Goal: Information Seeking & Learning: Learn about a topic

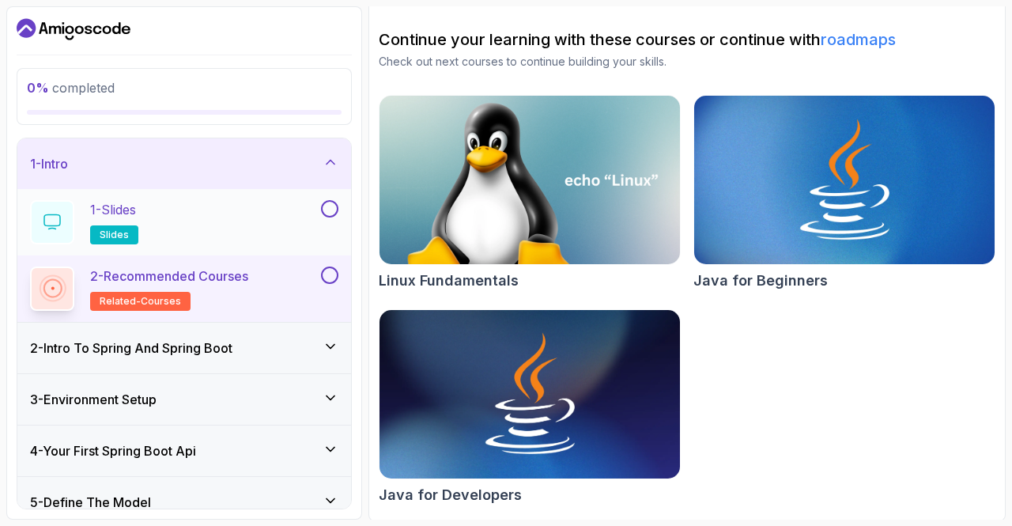
click at [153, 208] on div "1 - Slides slides" at bounding box center [174, 222] width 288 height 44
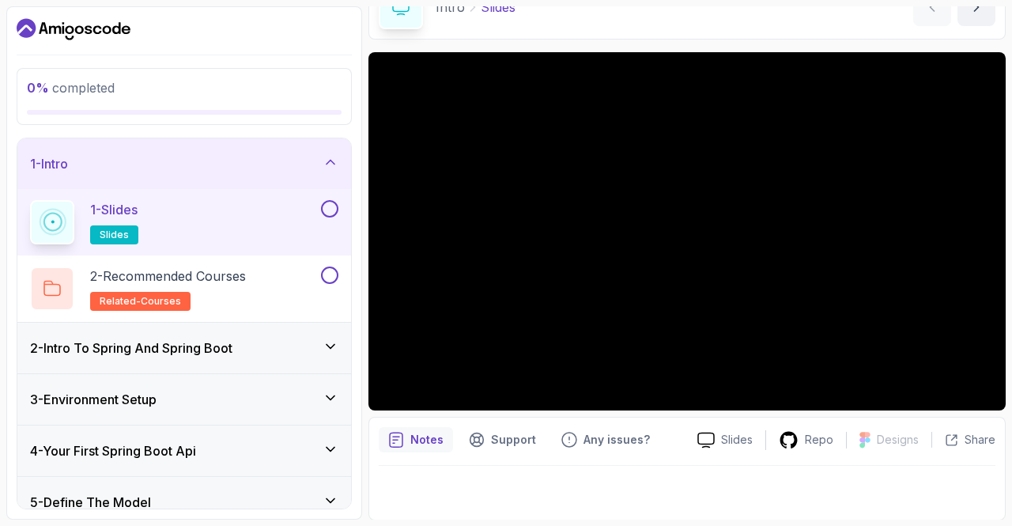
click at [330, 205] on button at bounding box center [329, 208] width 17 height 17
click at [327, 205] on icon at bounding box center [330, 209] width 14 height 16
click at [106, 231] on span "slides" at bounding box center [114, 234] width 29 height 13
click at [406, 439] on div "Notes" at bounding box center [416, 439] width 74 height 25
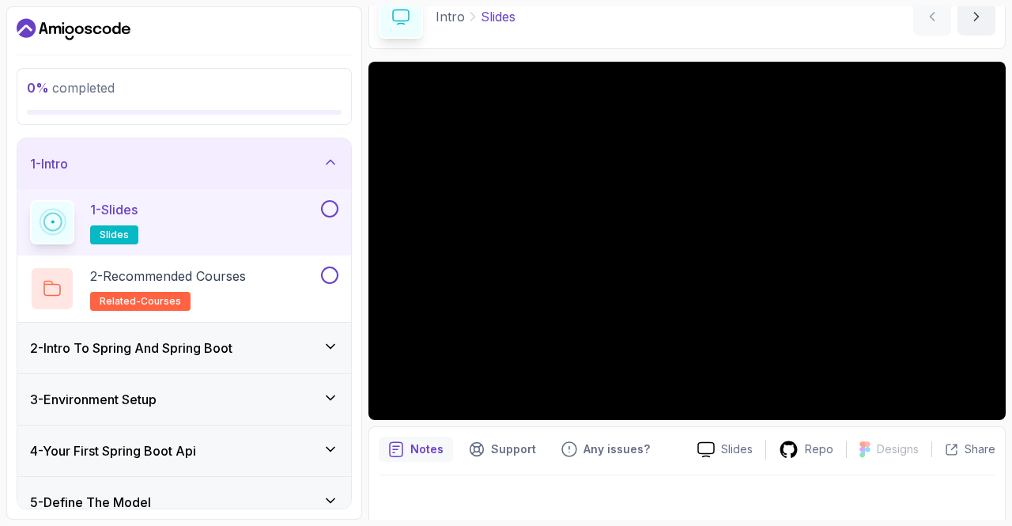
scroll to position [0, 0]
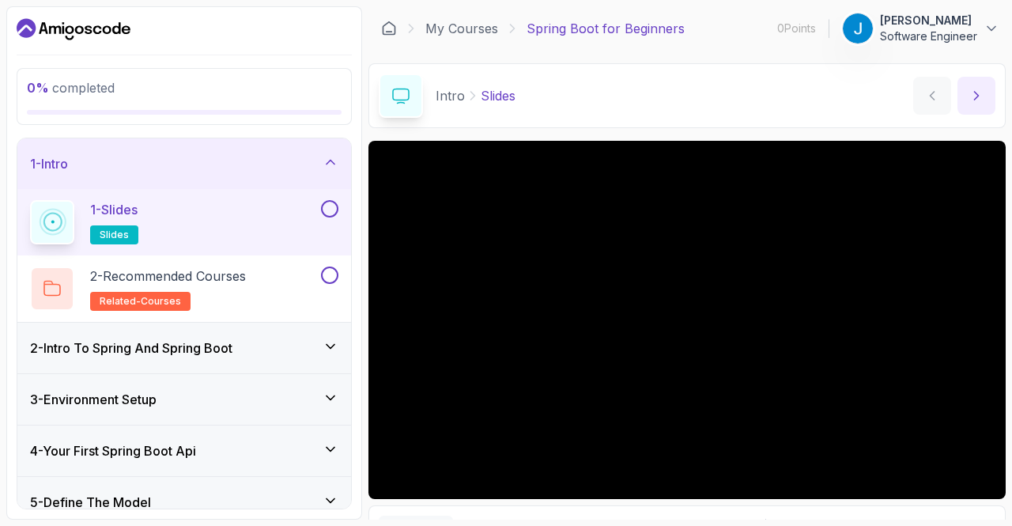
click at [984, 91] on button "next content" at bounding box center [976, 96] width 38 height 38
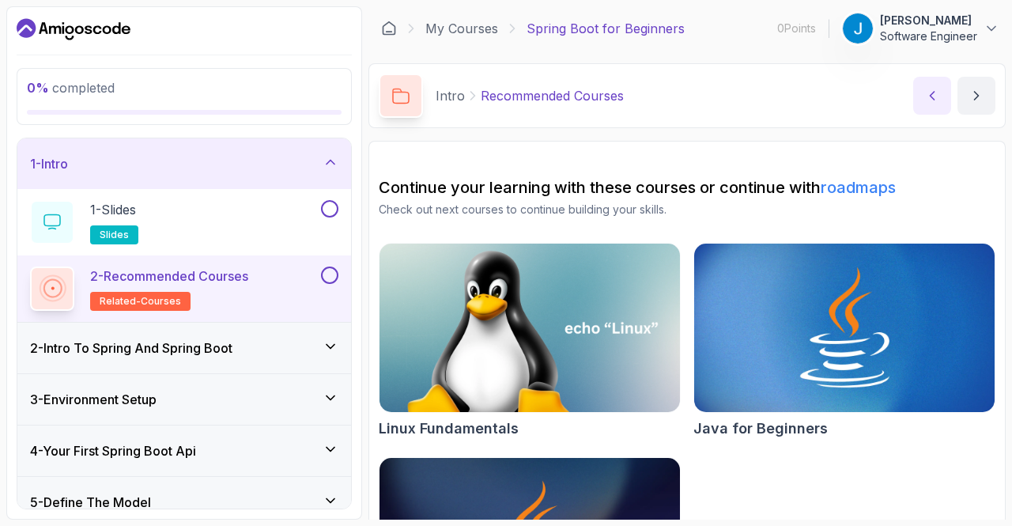
click at [925, 105] on button "previous content" at bounding box center [932, 96] width 38 height 38
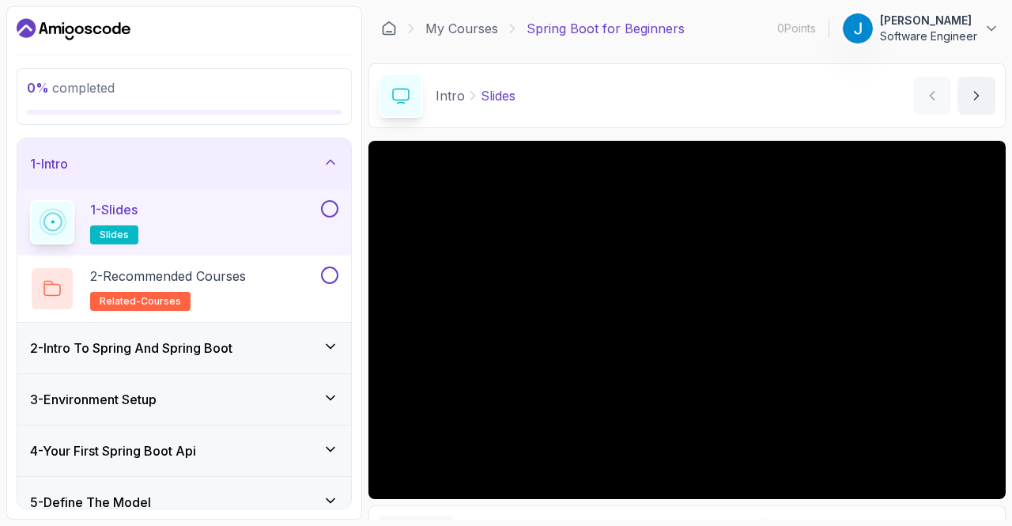
scroll to position [89, 0]
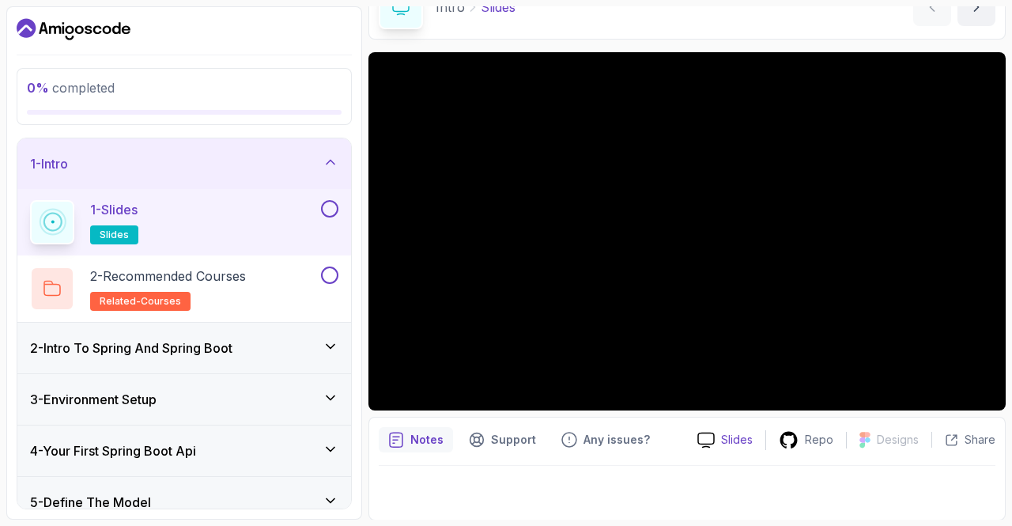
click at [708, 432] on icon at bounding box center [705, 440] width 17 height 17
click at [61, 292] on div at bounding box center [52, 288] width 44 height 44
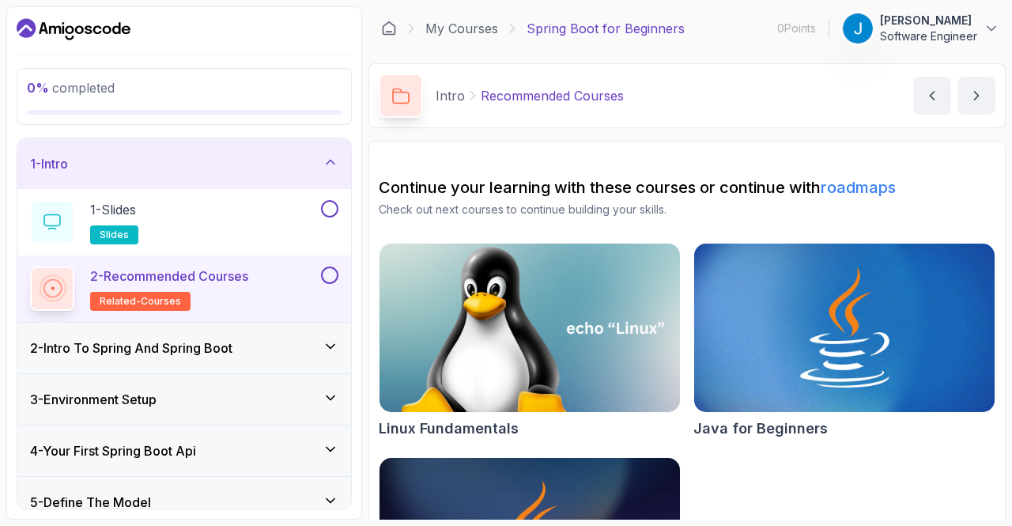
scroll to position [148, 0]
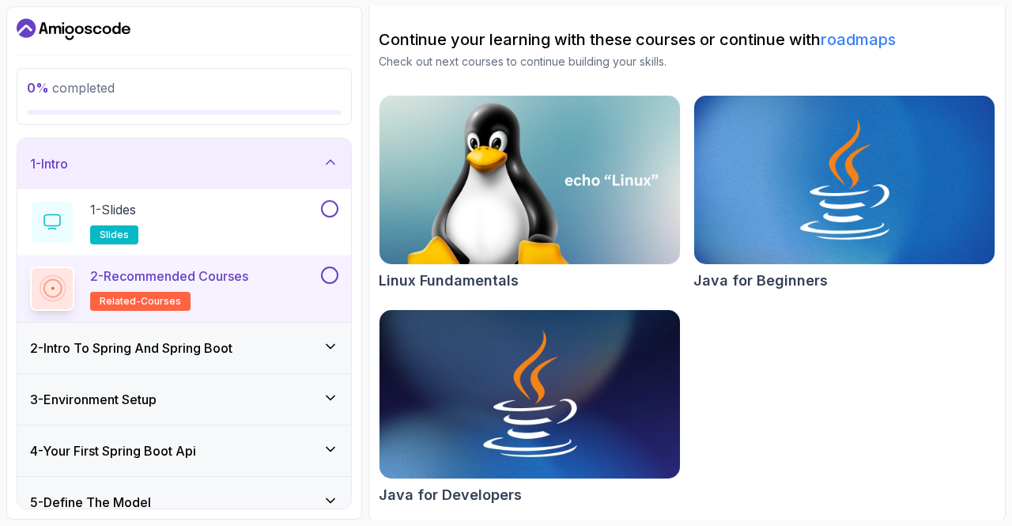
click at [590, 379] on img at bounding box center [529, 394] width 315 height 177
click at [85, 347] on h3 "2 - Intro To Spring And Spring Boot" at bounding box center [131, 347] width 202 height 19
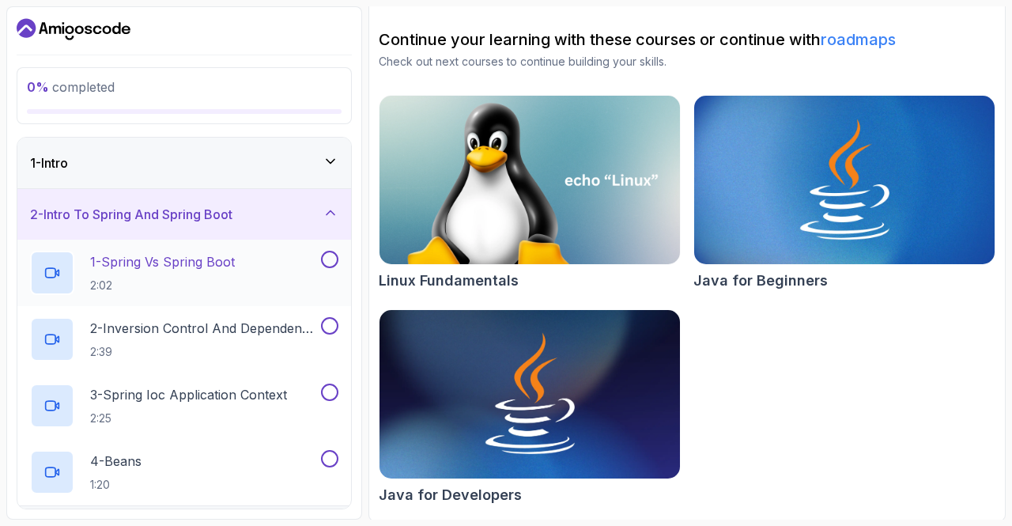
click at [115, 248] on div "1 - Spring Vs Spring Boot 2:02" at bounding box center [184, 273] width 334 height 66
click at [56, 257] on div at bounding box center [52, 273] width 44 height 44
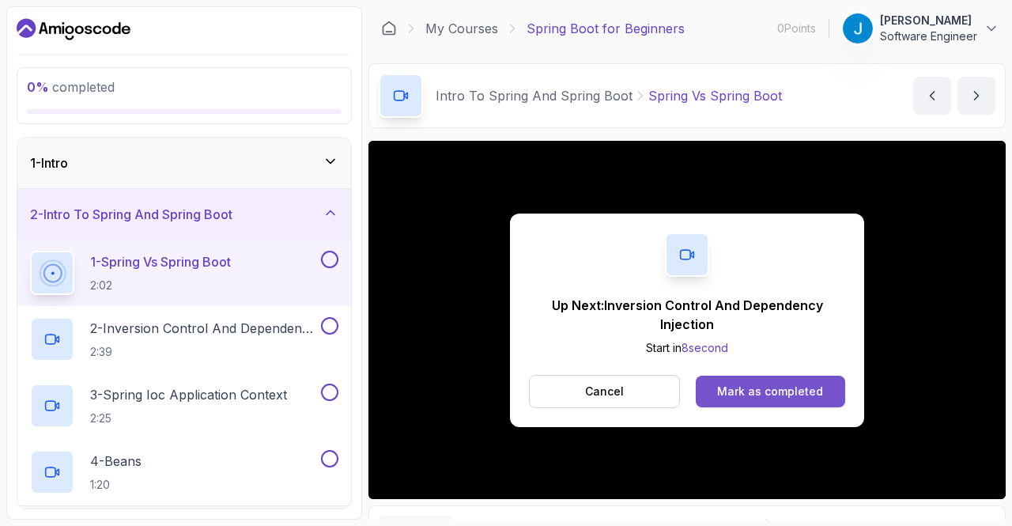
click at [748, 379] on button "Mark as completed" at bounding box center [770, 391] width 149 height 32
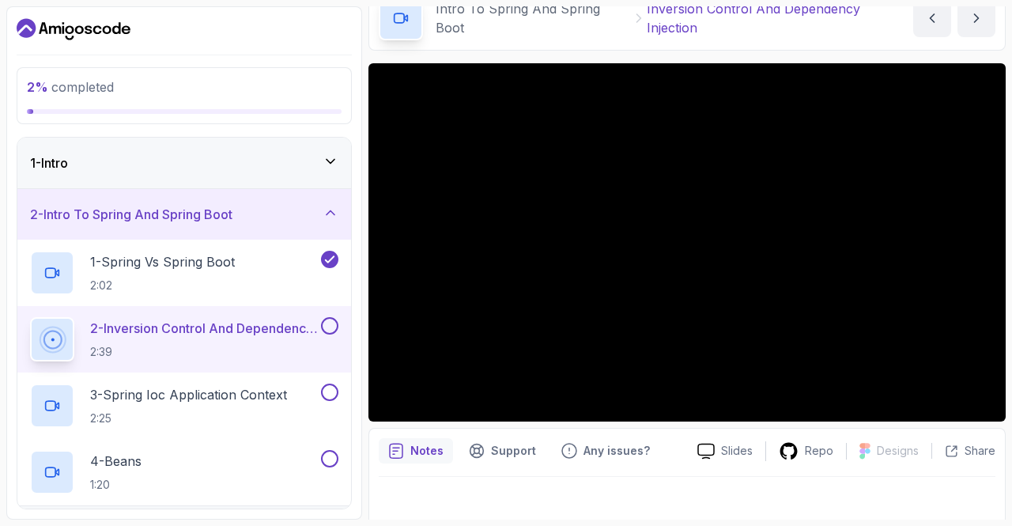
scroll to position [89, 0]
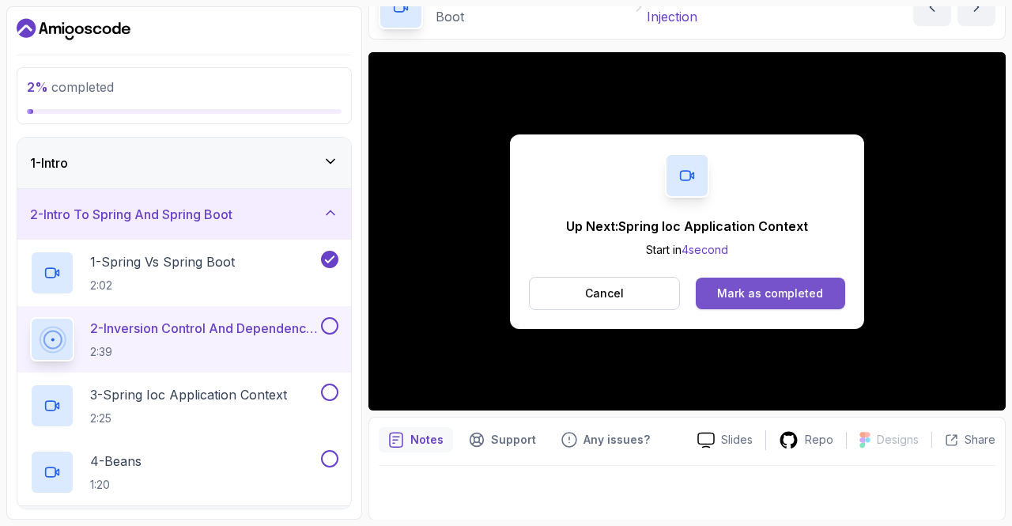
click at [769, 300] on div "Mark as completed" at bounding box center [770, 293] width 106 height 16
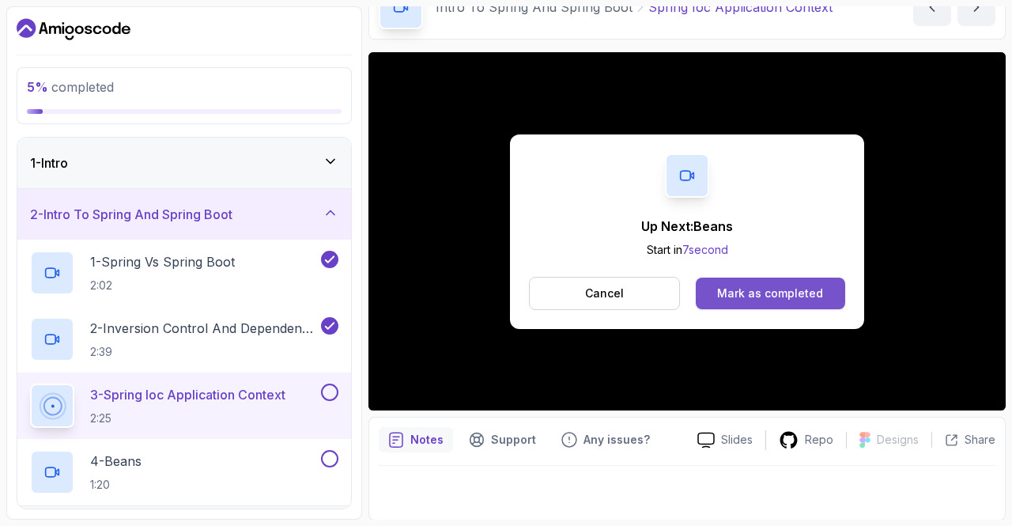
click at [745, 279] on button "Mark as completed" at bounding box center [770, 293] width 149 height 32
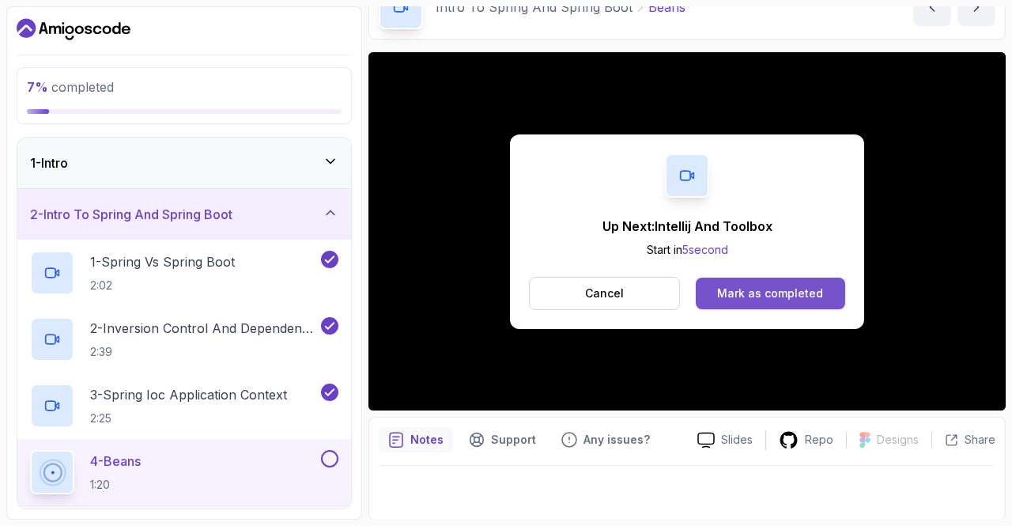
click at [768, 298] on div "Mark as completed" at bounding box center [770, 293] width 106 height 16
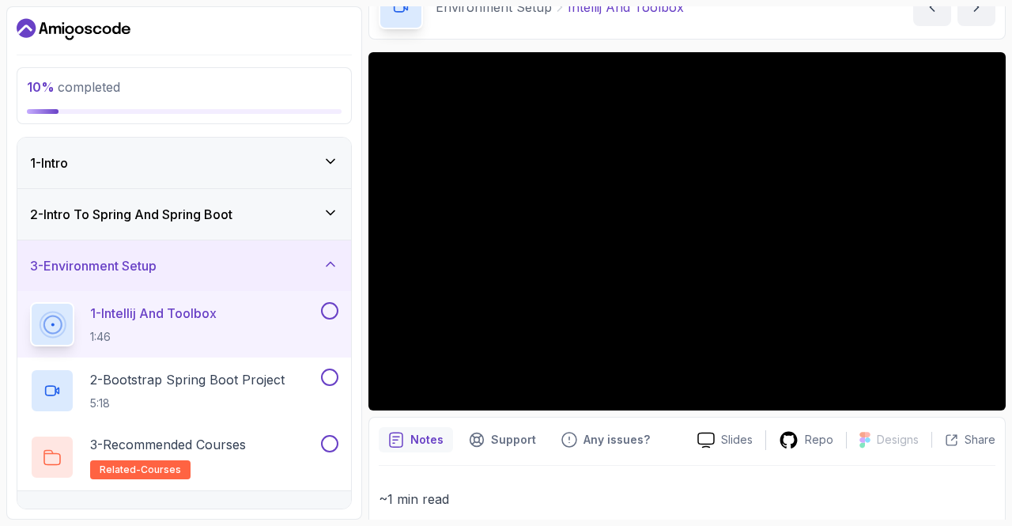
click at [329, 217] on icon at bounding box center [331, 213] width 16 height 16
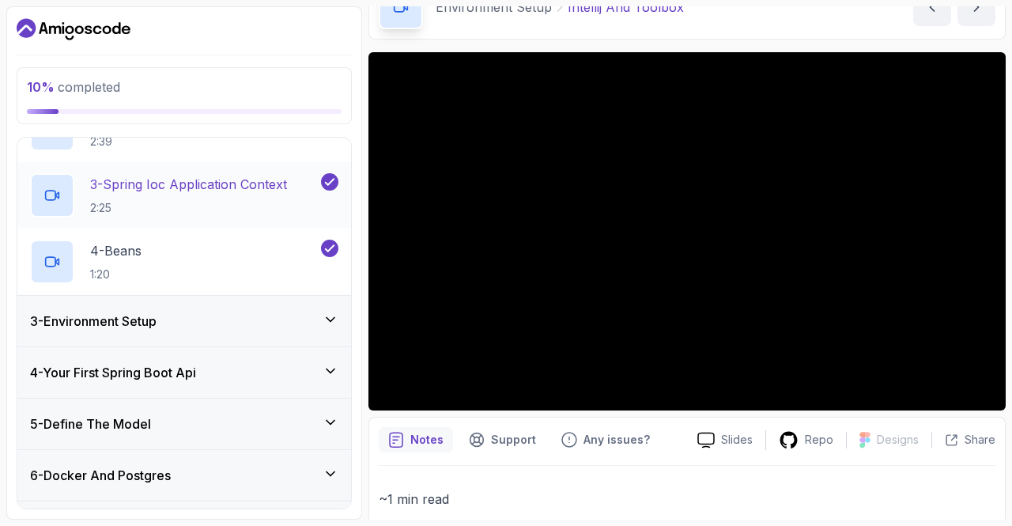
scroll to position [255, 0]
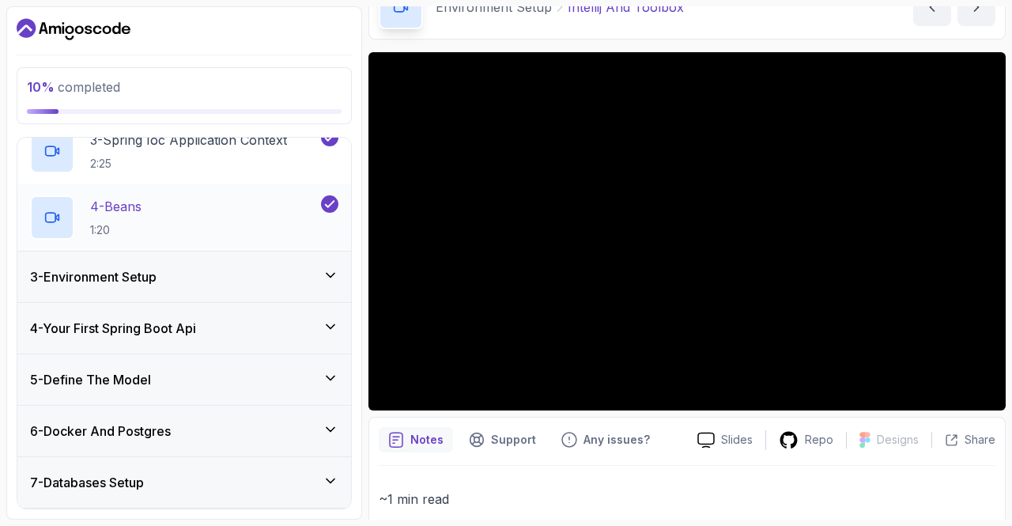
click at [198, 225] on div "4 - Beans 1:20" at bounding box center [174, 217] width 288 height 44
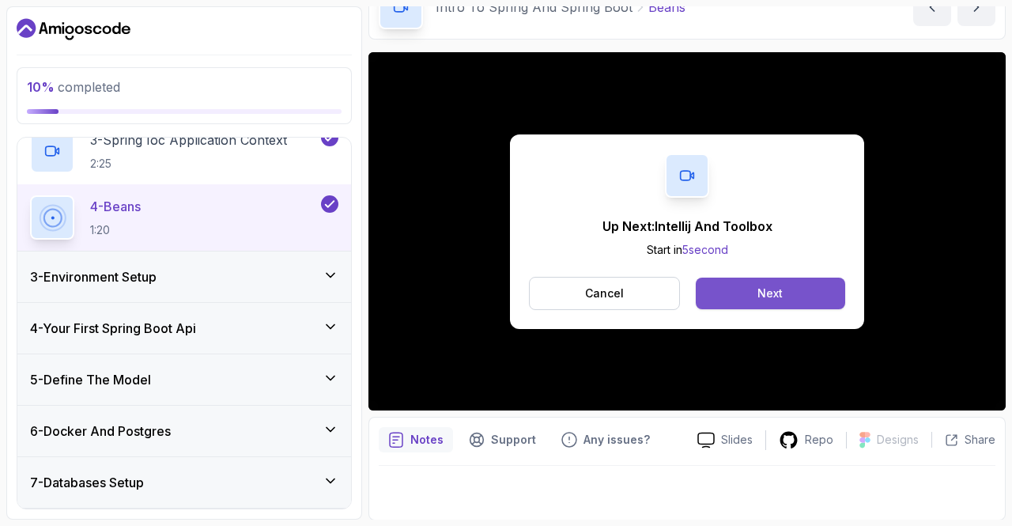
click at [801, 292] on button "Next" at bounding box center [770, 293] width 149 height 32
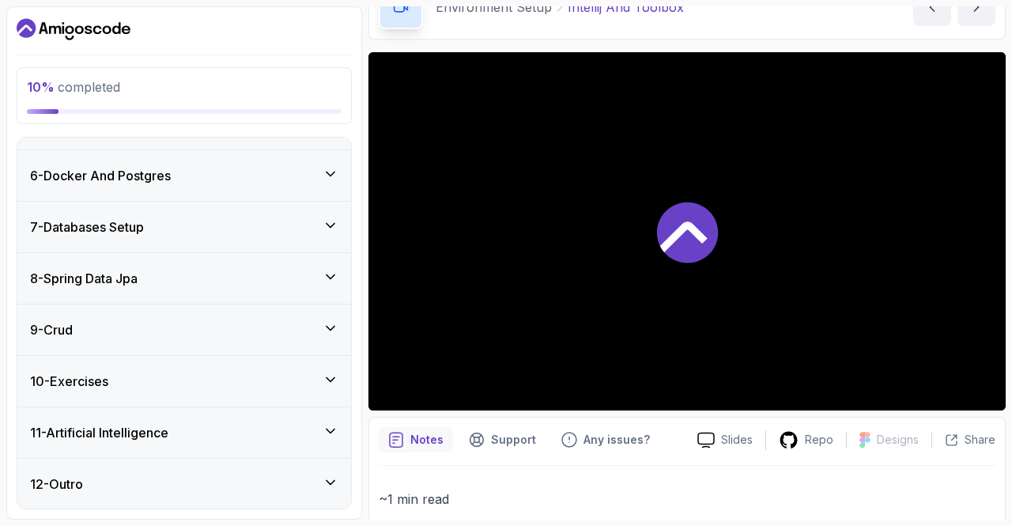
scroll to position [439, 0]
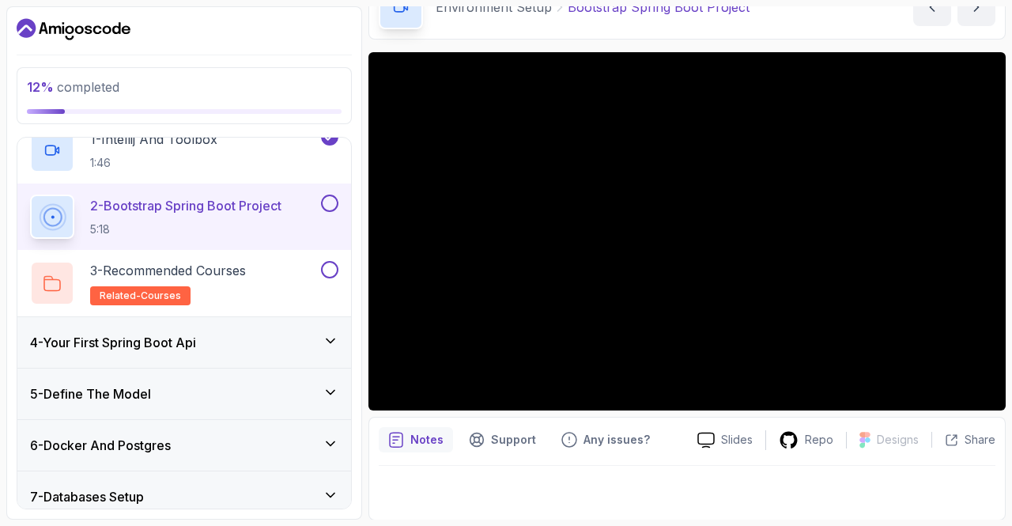
scroll to position [172, 0]
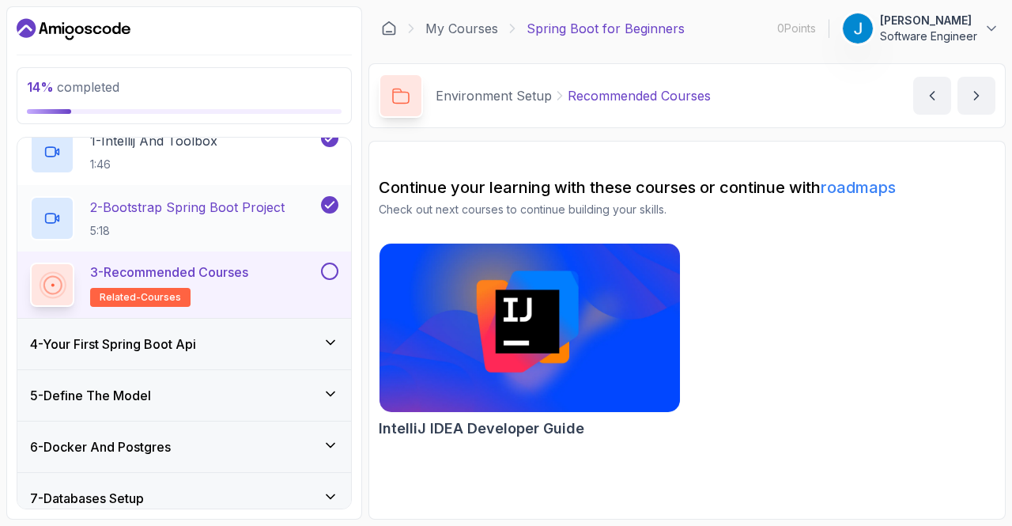
click at [268, 209] on p "2 - Bootstrap Spring Boot Project" at bounding box center [187, 207] width 194 height 19
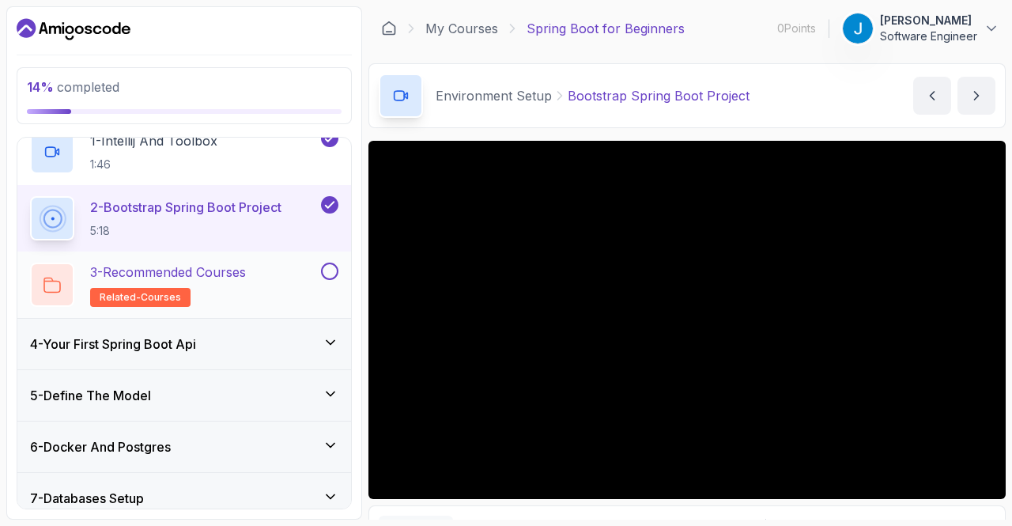
click at [210, 270] on p "3 - Recommended Courses" at bounding box center [168, 271] width 156 height 19
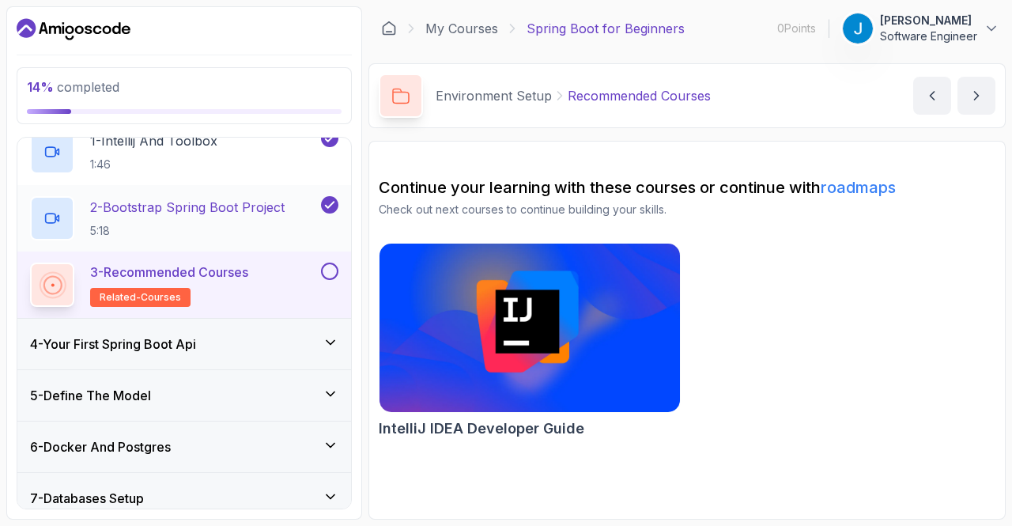
click at [231, 209] on p "2 - Bootstrap Spring Boot Project" at bounding box center [187, 207] width 194 height 19
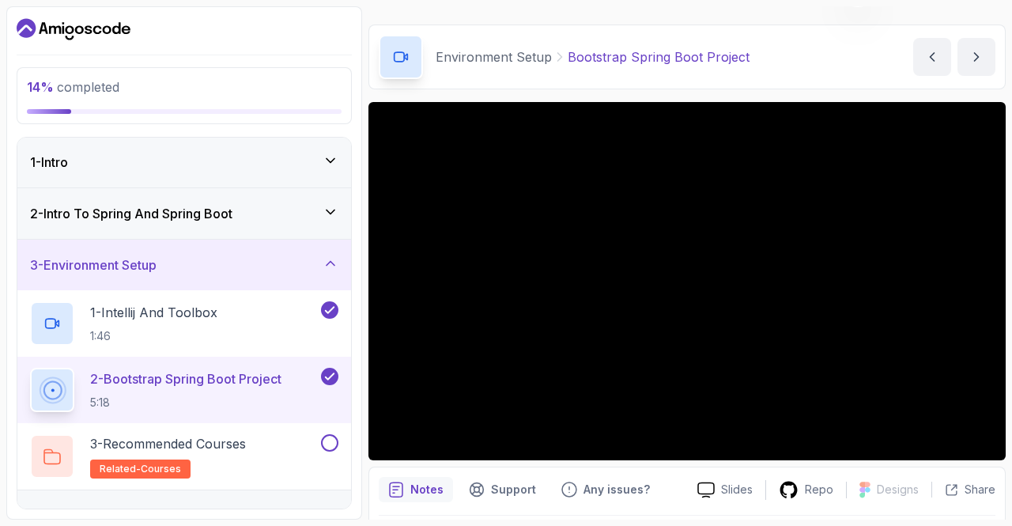
scroll to position [89, 0]
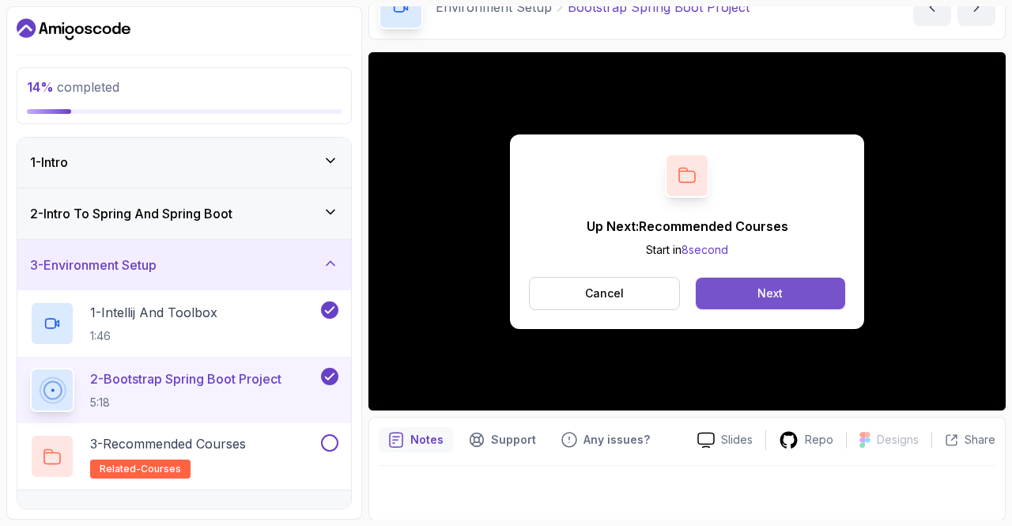
click at [728, 304] on button "Next" at bounding box center [770, 293] width 149 height 32
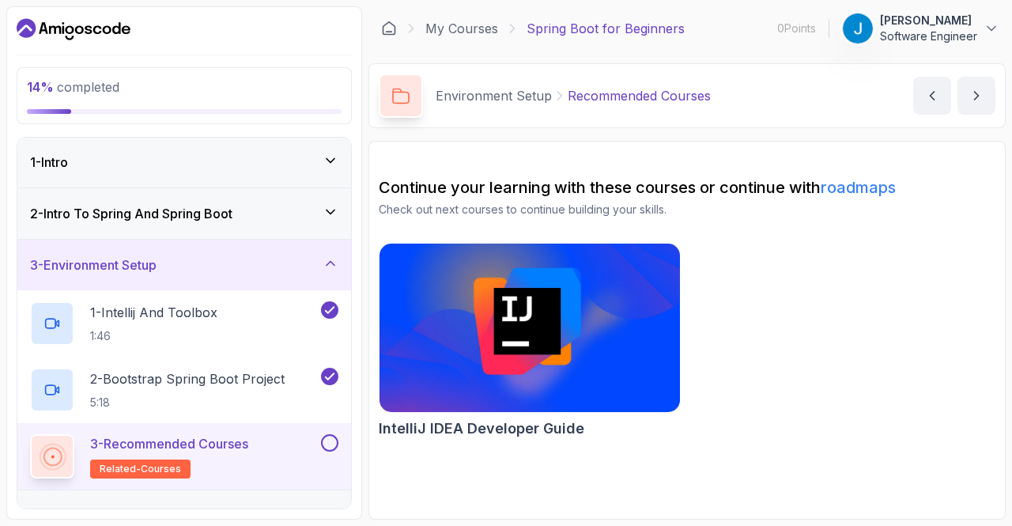
click at [659, 257] on img at bounding box center [529, 328] width 315 height 177
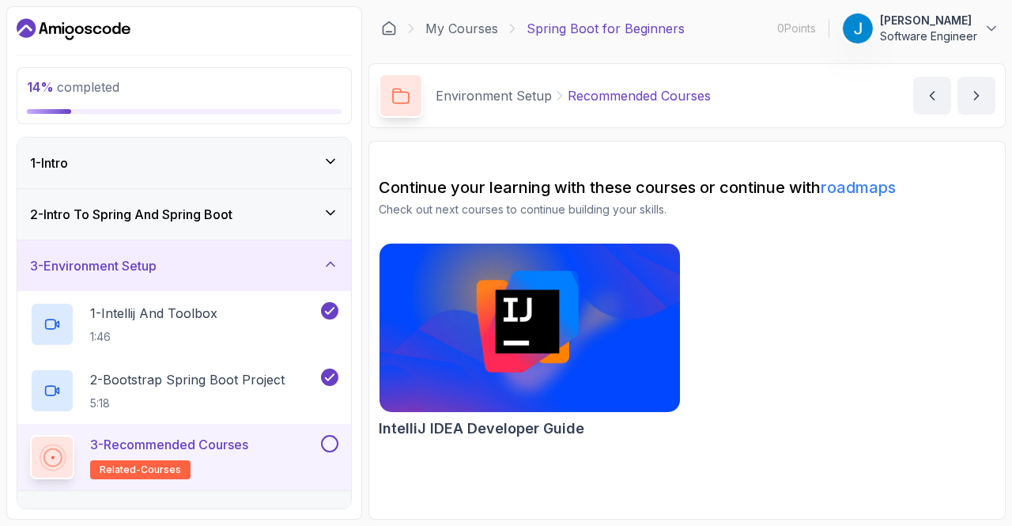
click at [338, 260] on icon at bounding box center [331, 264] width 16 height 16
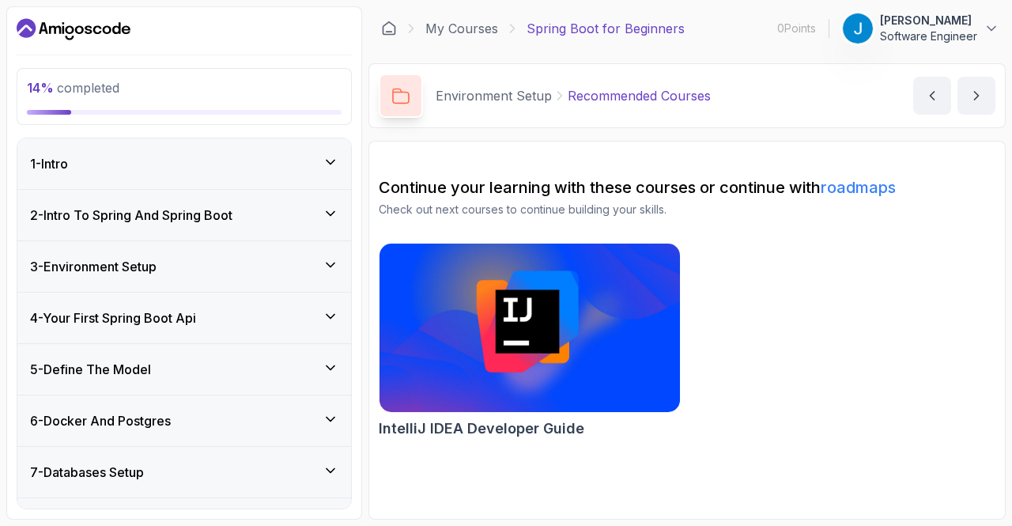
click at [321, 311] on div "4 - Your First Spring Boot Api" at bounding box center [184, 317] width 308 height 19
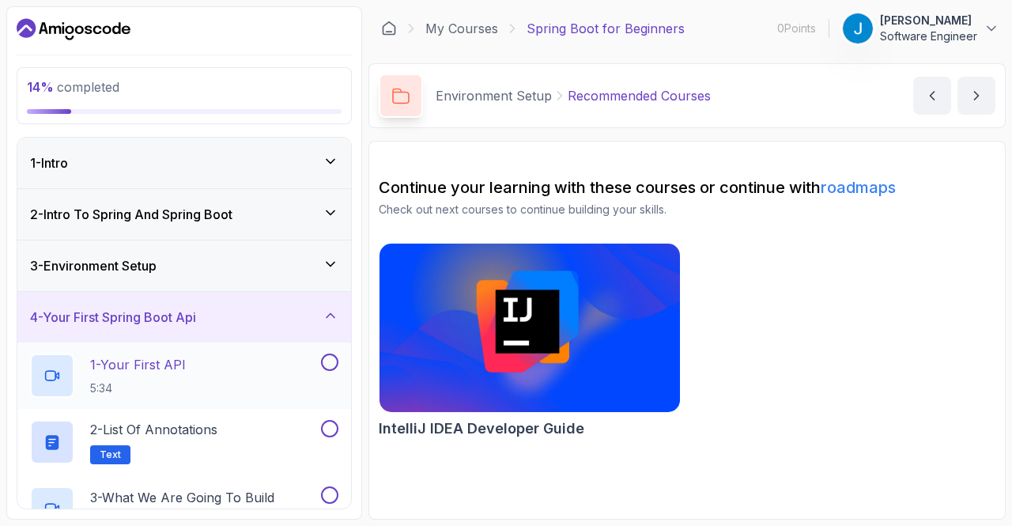
click at [262, 353] on div "1 - Your First API 5:34" at bounding box center [174, 375] width 288 height 44
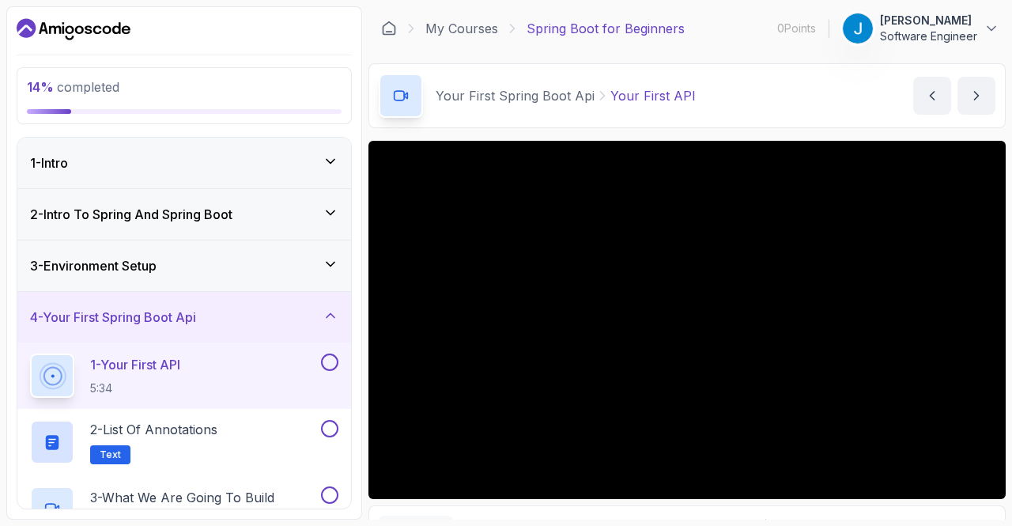
click at [30, 353] on button "1 - Your First API 5:34" at bounding box center [184, 375] width 308 height 44
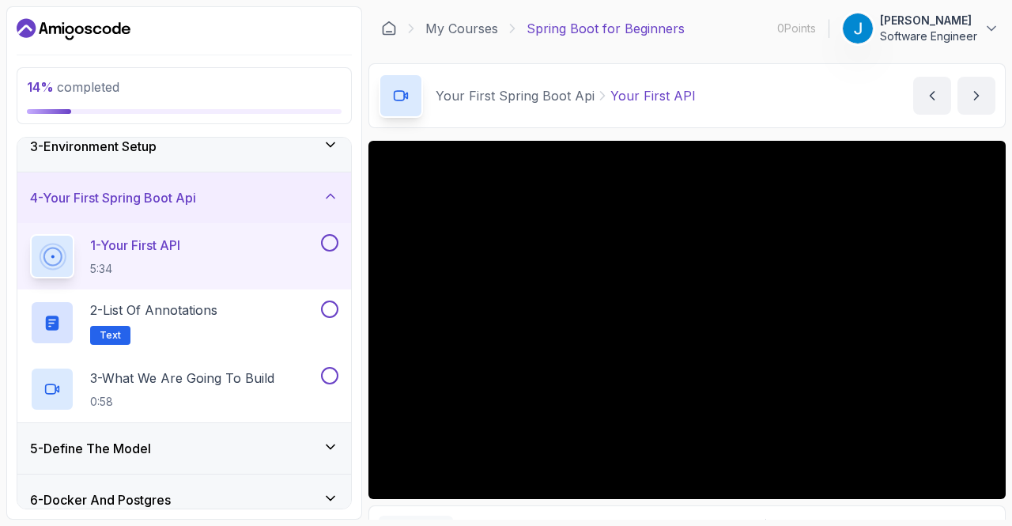
scroll to position [120, 0]
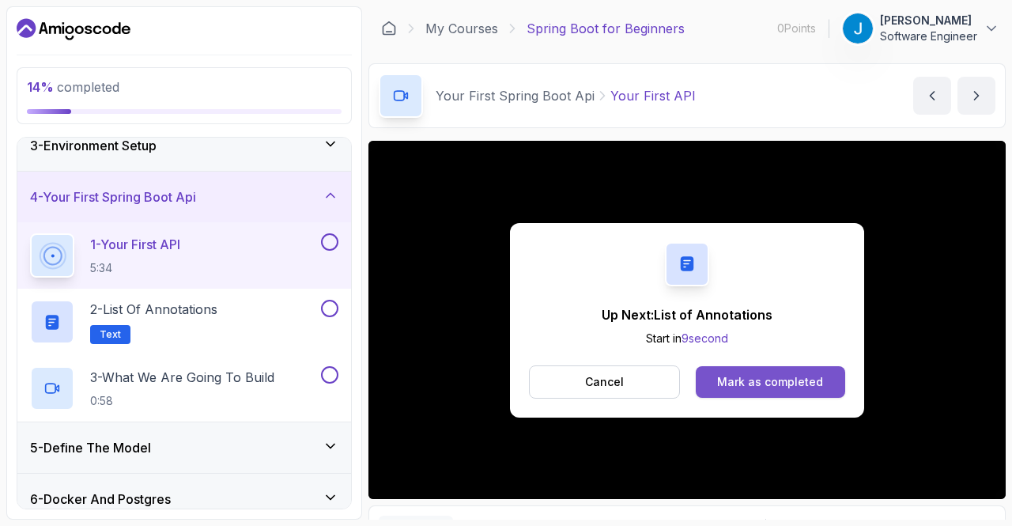
click at [754, 379] on div "Mark as completed" at bounding box center [770, 382] width 106 height 16
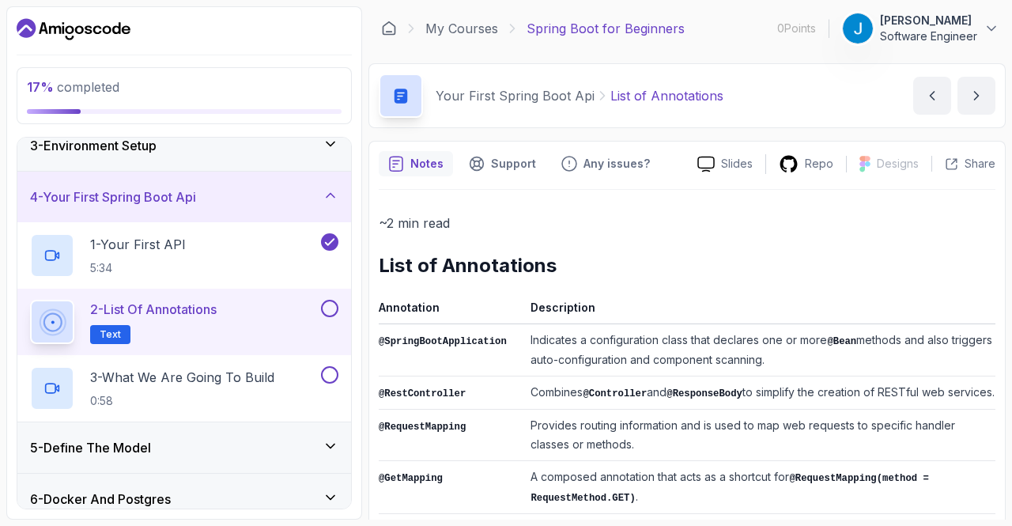
scroll to position [1, 0]
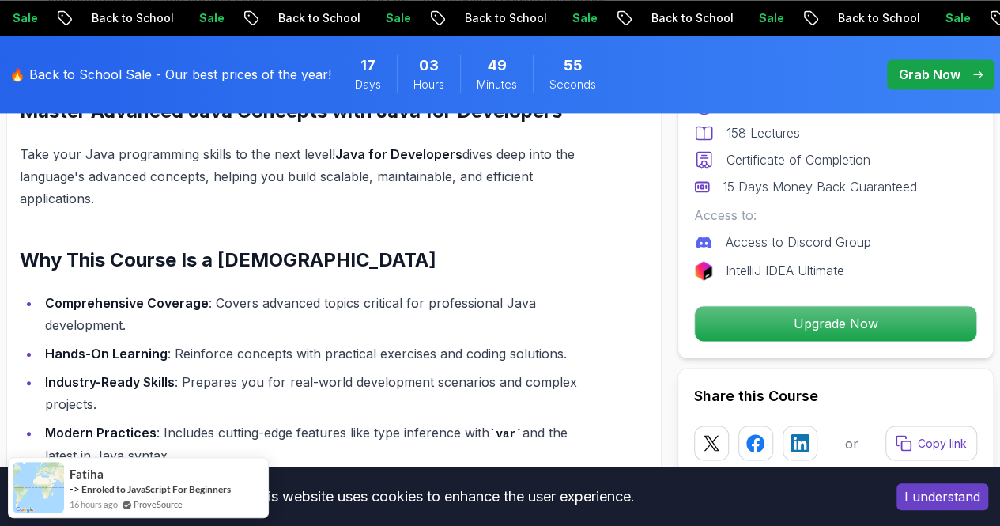
scroll to position [1129, 0]
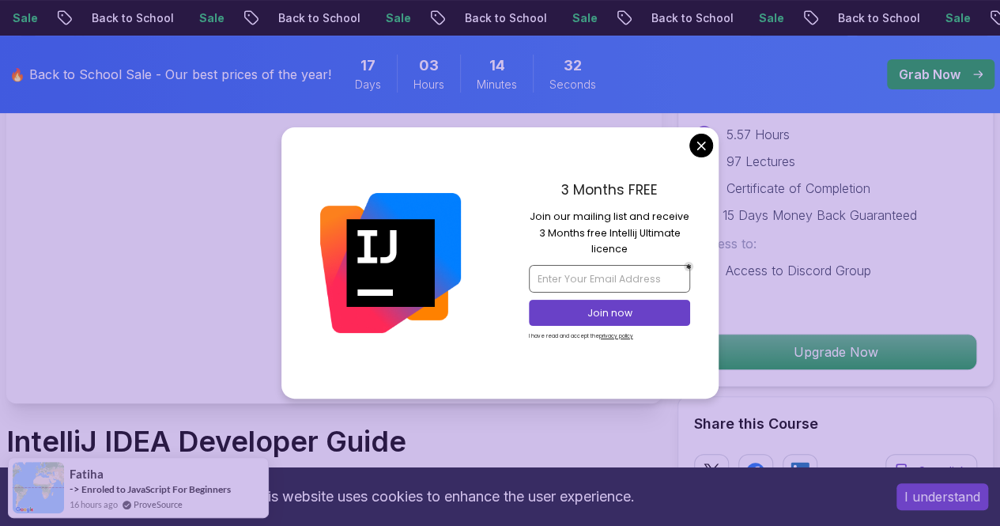
scroll to position [174, 0]
